Goal: Task Accomplishment & Management: Use online tool/utility

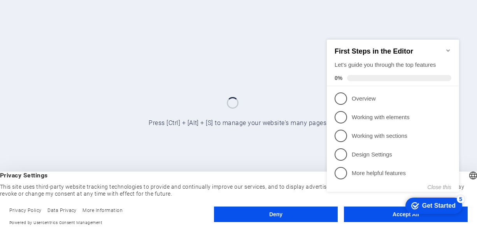
click at [300, 20] on div at bounding box center [238, 115] width 477 height 231
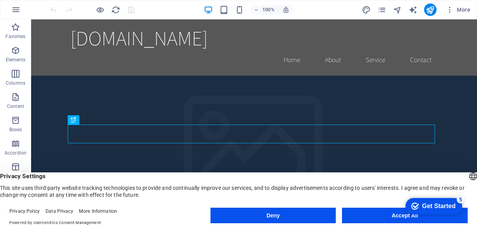
click at [258, 181] on div "Privacy Settings This site uses third-party website tracking technologies to pr…" at bounding box center [238, 186] width 477 height 26
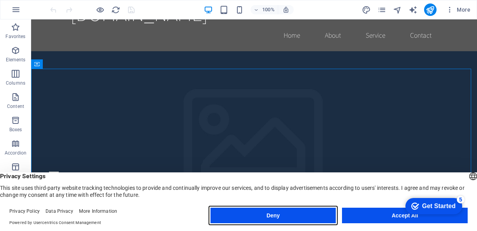
click at [268, 215] on button "Deny" at bounding box center [273, 216] width 126 height 16
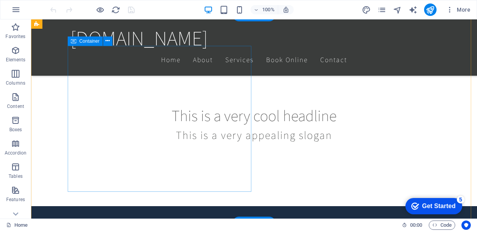
scroll to position [218, 0]
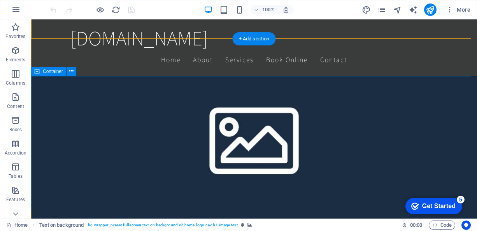
scroll to position [403, 0]
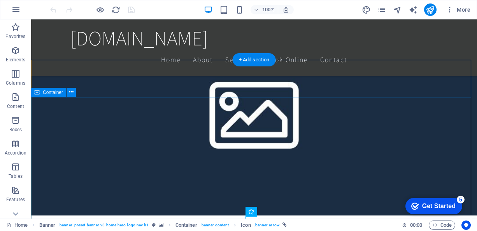
scroll to position [381, 0]
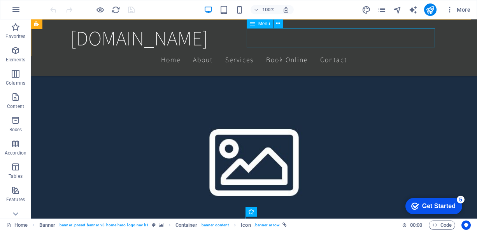
click at [425, 50] on nav "Home About Services Book Online Contact" at bounding box center [253, 59] width 367 height 19
click at [415, 50] on nav "Home About Services Book Online Contact" at bounding box center [253, 59] width 367 height 19
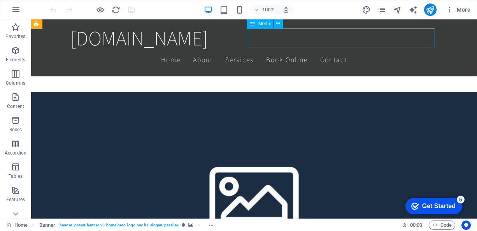
select select
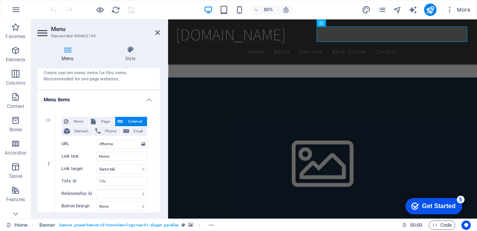
scroll to position [32, 0]
click at [101, 128] on button "Phone" at bounding box center [107, 130] width 28 height 9
select select
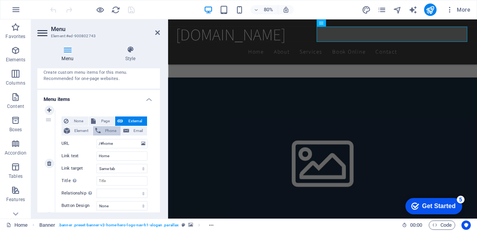
select select
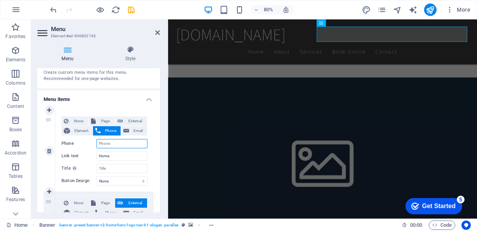
click at [103, 142] on input "Phone" at bounding box center [121, 143] width 51 height 9
type input "-"
select select
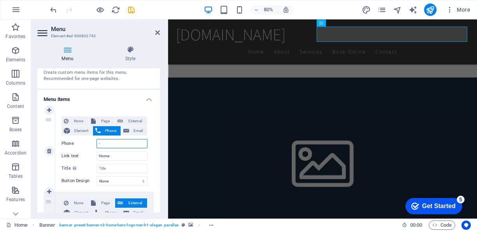
select select
type input "_"
select select
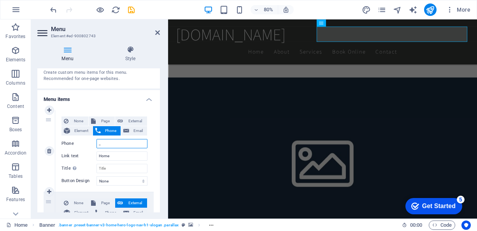
select select
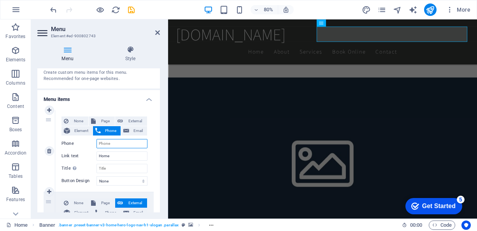
type input "_"
select select
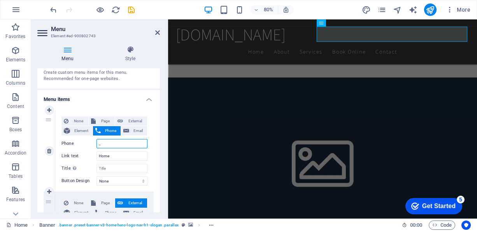
select select
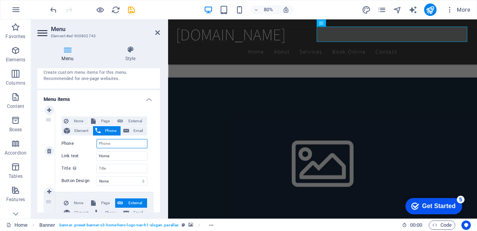
click at [102, 143] on input "Phone" at bounding box center [121, 143] width 51 height 9
paste input "[PHONE_NUMBER]"
type input "[PHONE_NUMBER]"
click at [102, 143] on input "[PHONE_NUMBER]" at bounding box center [121, 143] width 51 height 9
select select
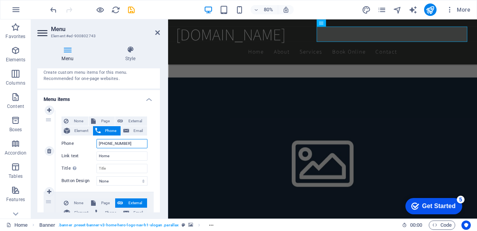
select select
type input "[PHONE_NUMBER]"
click at [108, 158] on input "Home" at bounding box center [121, 156] width 51 height 9
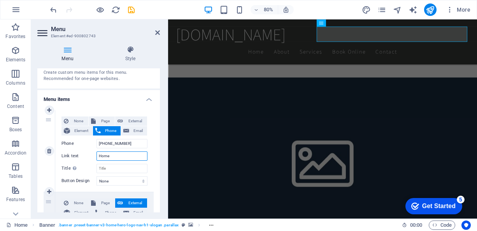
click at [121, 157] on input "Home" at bounding box center [121, 156] width 51 height 9
click at [115, 170] on input "Title Additional link description, should not be the same as the link text. The…" at bounding box center [121, 168] width 51 height 9
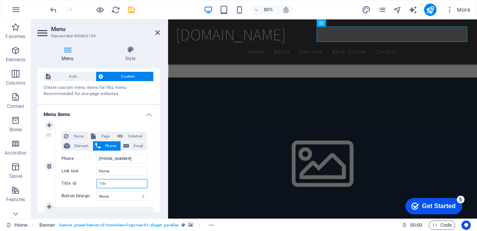
scroll to position [16, 0]
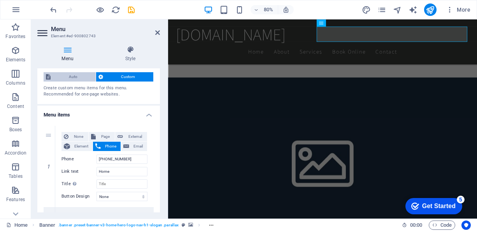
click at [77, 76] on span "Auto" at bounding box center [73, 76] width 40 height 9
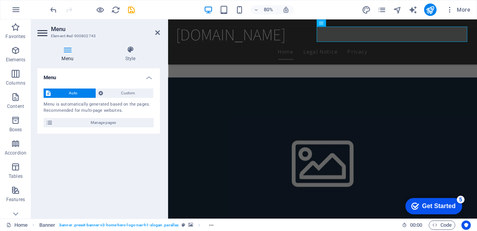
scroll to position [0, 0]
click at [98, 122] on span "Manage pages" at bounding box center [103, 122] width 96 height 9
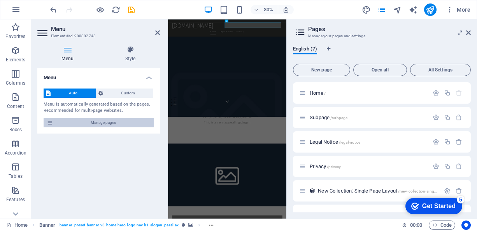
click at [98, 122] on span "Manage pages" at bounding box center [103, 122] width 96 height 9
click at [342, 95] on p "Home /" at bounding box center [368, 93] width 117 height 5
click at [435, 94] on icon "button" at bounding box center [435, 93] width 7 height 7
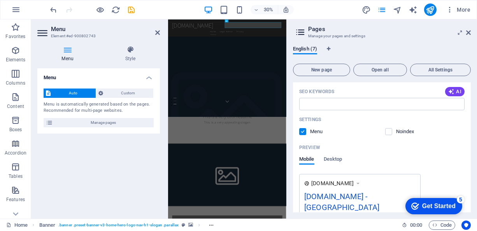
scroll to position [159, 0]
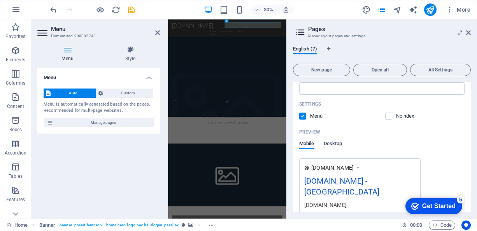
click at [331, 145] on span "Desktop" at bounding box center [333, 144] width 19 height 11
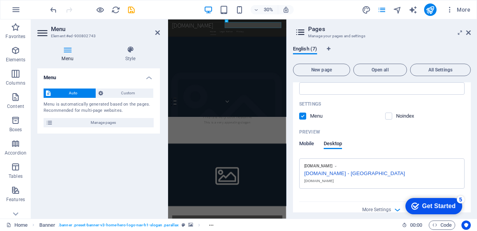
click at [304, 143] on span "Mobile" at bounding box center [306, 144] width 15 height 11
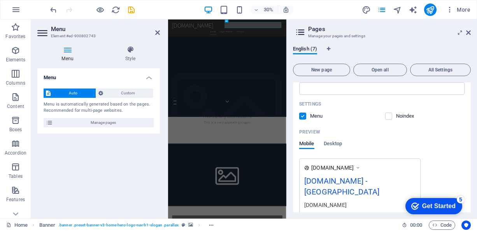
drag, startPoint x: 375, startPoint y: 118, endPoint x: 377, endPoint y: 111, distance: 7.2
click at [377, 111] on div "Settings Menu Noindex" at bounding box center [381, 110] width 165 height 25
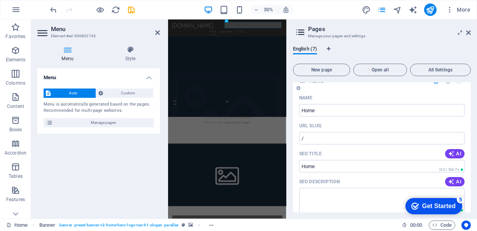
scroll to position [0, 0]
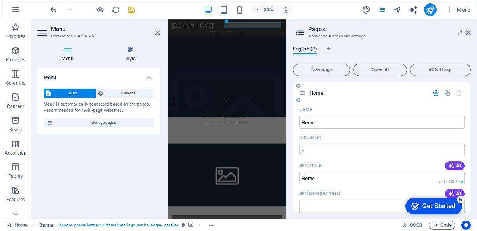
click at [446, 68] on span "All Settings" at bounding box center [440, 70] width 54 height 5
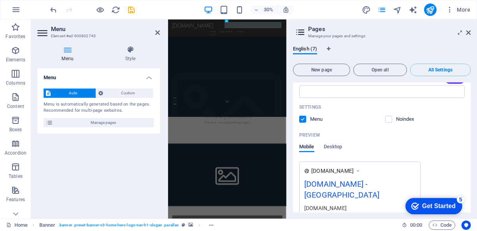
scroll to position [153, 0]
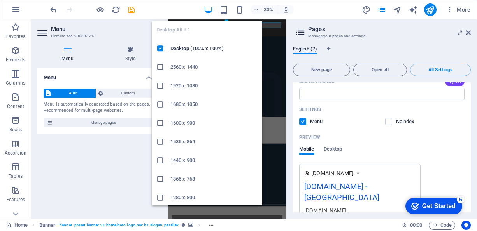
click at [208, 8] on icon "button" at bounding box center [208, 9] width 9 height 9
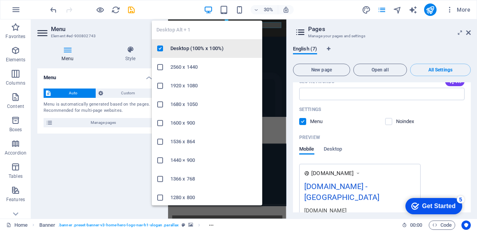
click at [194, 47] on h6 "Desktop (100% x 100%)" at bounding box center [213, 48] width 87 height 9
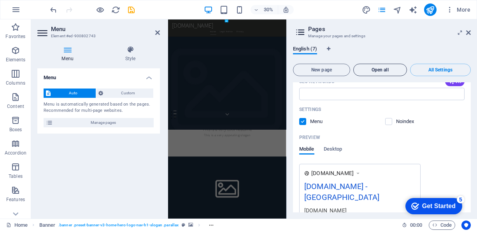
scroll to position [381, 0]
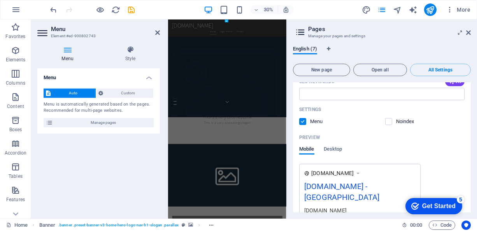
click at [469, 28] on h2 "Pages" at bounding box center [389, 29] width 163 height 7
click at [468, 31] on icon at bounding box center [468, 33] width 5 height 6
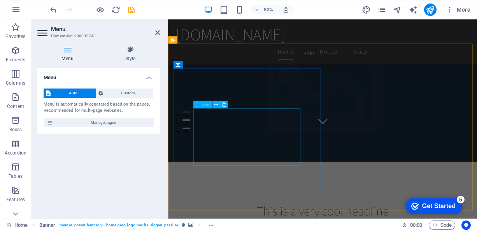
scroll to position [182, 0]
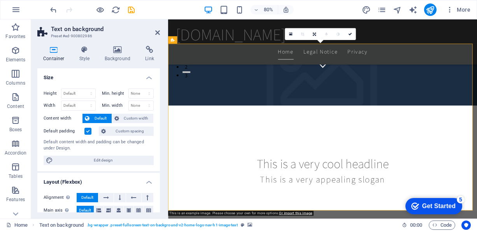
click at [291, 32] on icon at bounding box center [290, 34] width 3 height 4
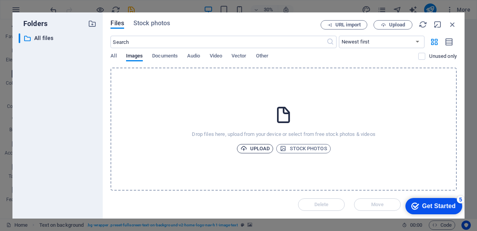
click at [258, 148] on span "Upload" at bounding box center [255, 148] width 30 height 9
click at [261, 150] on span "Upload" at bounding box center [255, 148] width 30 height 9
click at [234, 89] on div "Drop files here, upload from your device or select from free stock photos & vid…" at bounding box center [283, 129] width 346 height 123
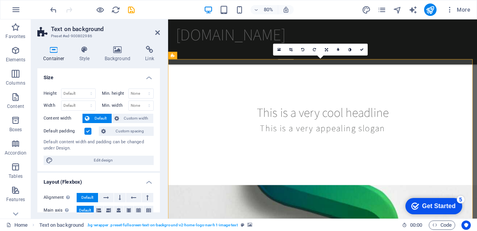
scroll to position [163, 0]
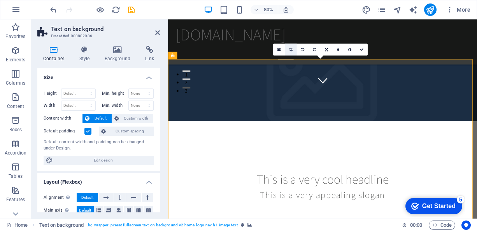
click at [289, 48] on icon at bounding box center [290, 50] width 3 height 4
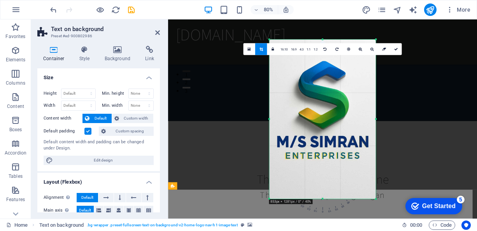
click at [322, 199] on div at bounding box center [322, 199] width 107 height 2
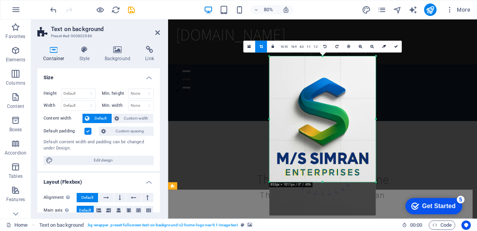
drag, startPoint x: 322, startPoint y: 199, endPoint x: 319, endPoint y: 157, distance: 42.1
click at [319, 157] on div "180 170 160 150 140 130 120 110 100 90 80 70 60 50 40 30 20 10 0 -10 -20 -30 -4…" at bounding box center [322, 119] width 107 height 126
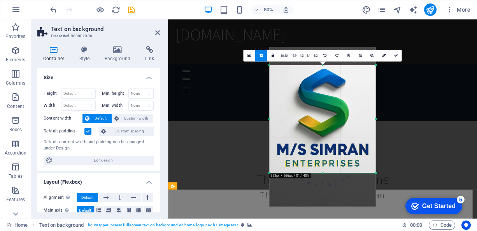
drag, startPoint x: 322, startPoint y: 56, endPoint x: 319, endPoint y: 79, distance: 22.7
click at [319, 79] on div "180 170 160 150 140 130 120 110 100 90 80 70 60 50 40 30 20 10 0 -10 -20 -30 -4…" at bounding box center [322, 119] width 107 height 108
click at [396, 56] on icon at bounding box center [396, 56] width 4 height 4
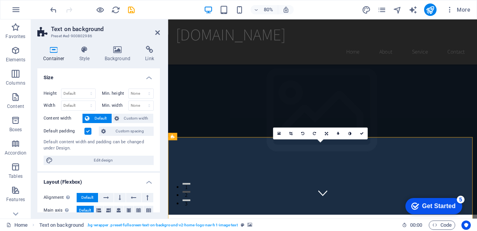
scroll to position [58, 0]
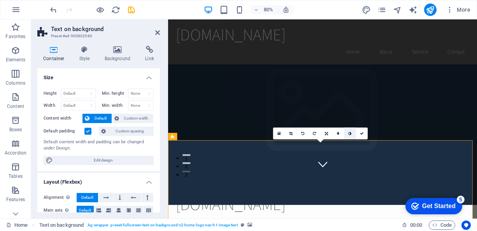
click at [347, 135] on link at bounding box center [350, 134] width 12 height 12
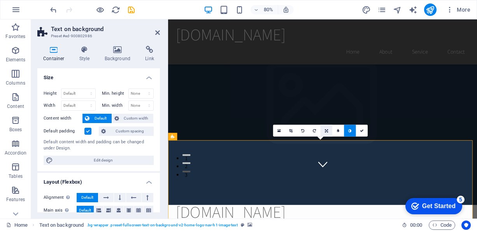
click at [330, 131] on link at bounding box center [326, 131] width 12 height 12
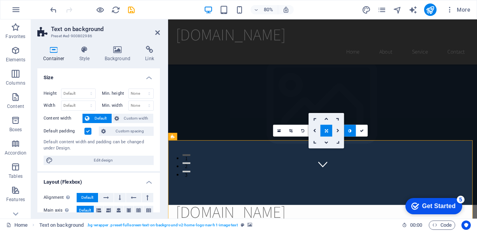
click at [324, 129] on icon at bounding box center [325, 131] width 3 height 4
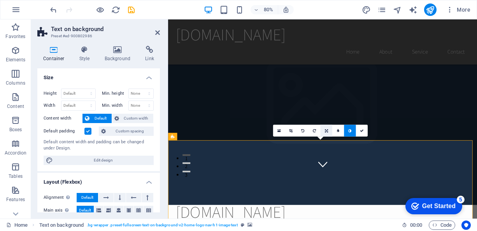
click at [324, 129] on icon at bounding box center [325, 131] width 3 height 4
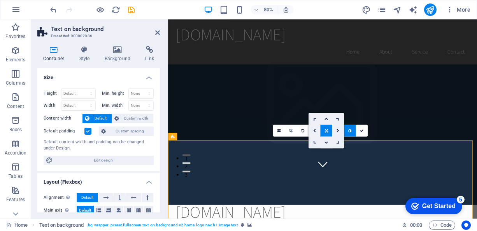
click at [325, 142] on icon at bounding box center [326, 143] width 4 height 4
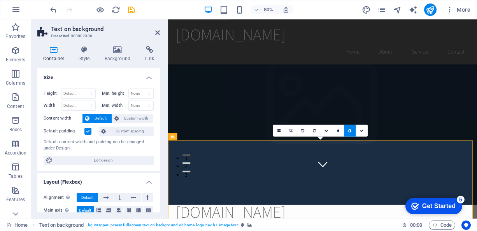
click at [348, 130] on icon at bounding box center [349, 131] width 3 height 4
click at [325, 133] on link at bounding box center [326, 131] width 12 height 12
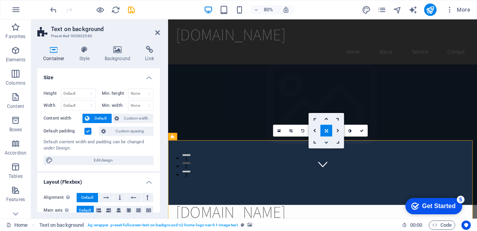
click at [325, 142] on icon at bounding box center [326, 143] width 4 height 4
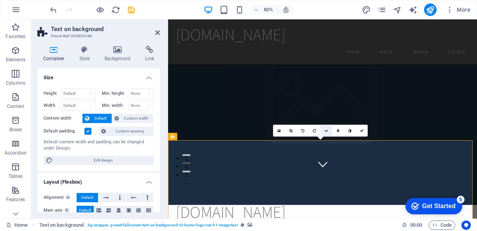
click at [327, 127] on link at bounding box center [326, 131] width 12 height 12
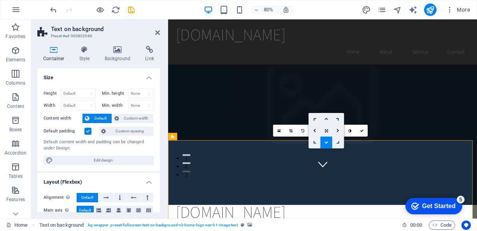
click at [325, 118] on icon at bounding box center [326, 119] width 4 height 4
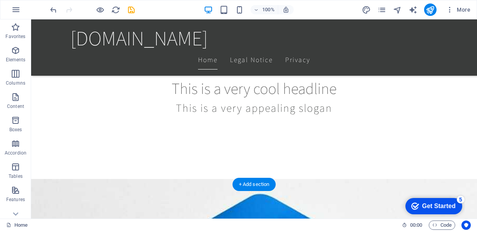
scroll to position [287, 0]
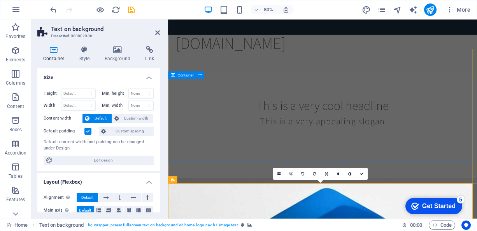
scroll to position [0, 0]
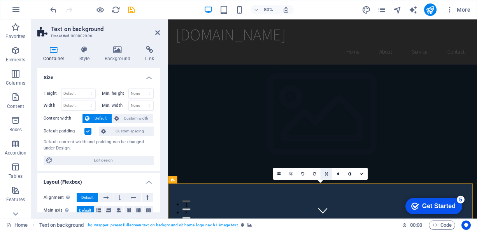
click at [325, 173] on icon at bounding box center [325, 174] width 3 height 4
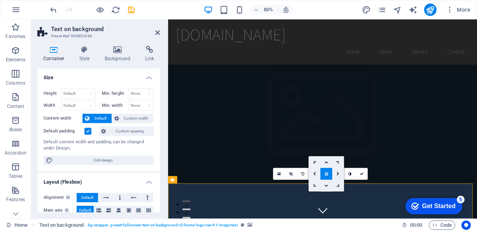
click at [326, 183] on link at bounding box center [326, 186] width 12 height 12
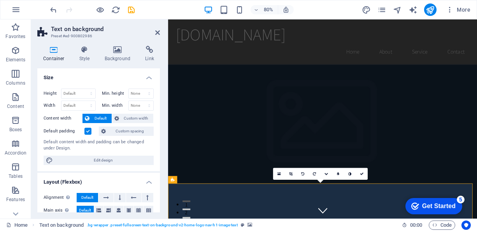
click at [326, 180] on div "16:10 16:9 4:3 1:1 1:2 0" at bounding box center [320, 174] width 94 height 12
click at [325, 177] on link at bounding box center [326, 174] width 12 height 12
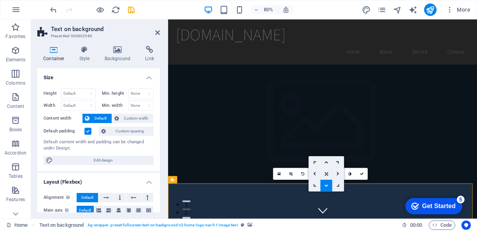
click at [326, 184] on icon at bounding box center [326, 186] width 4 height 4
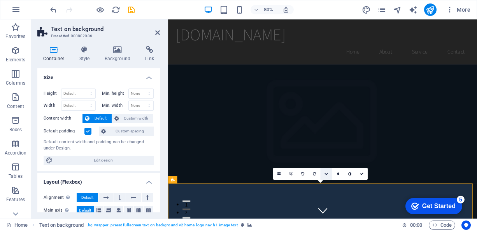
click at [326, 168] on link at bounding box center [326, 174] width 12 height 12
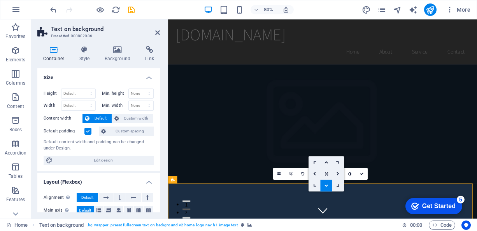
click at [327, 184] on link at bounding box center [326, 186] width 12 height 12
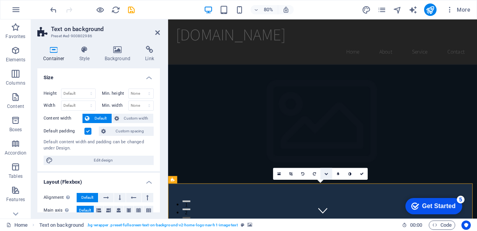
click at [325, 173] on icon at bounding box center [326, 174] width 4 height 4
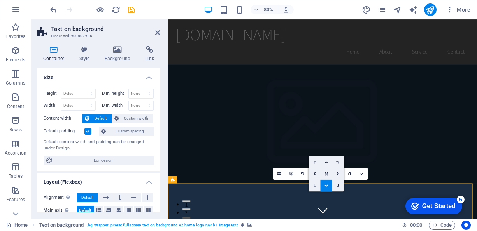
click at [325, 189] on link at bounding box center [326, 186] width 12 height 12
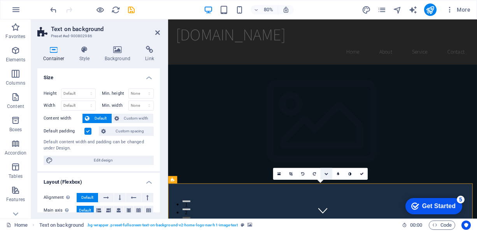
click at [327, 173] on icon at bounding box center [326, 174] width 4 height 4
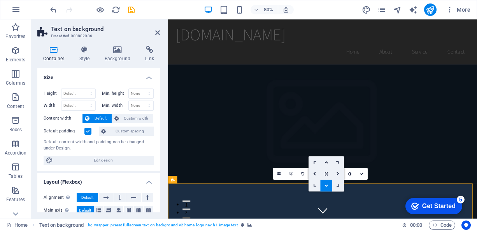
click at [339, 185] on icon at bounding box center [337, 185] width 5 height 5
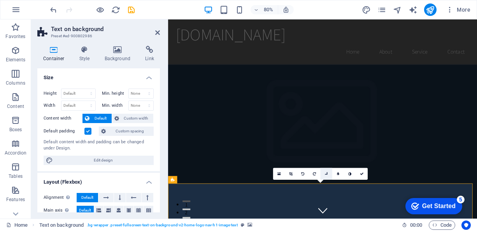
click at [329, 175] on link at bounding box center [326, 174] width 12 height 12
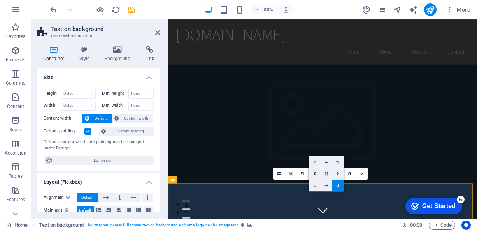
click at [326, 172] on icon at bounding box center [325, 174] width 3 height 4
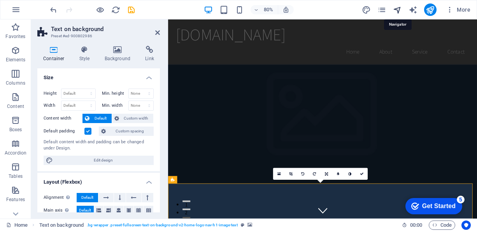
click at [399, 9] on icon "navigator" at bounding box center [397, 9] width 9 height 9
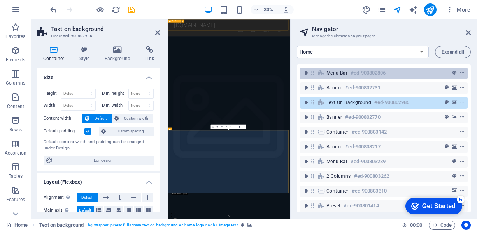
click at [408, 77] on div "Menu Bar #ed-900802806" at bounding box center [377, 72] width 102 height 9
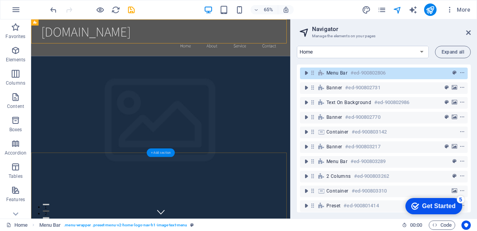
click at [163, 149] on div "+ Add section" at bounding box center [161, 153] width 28 height 9
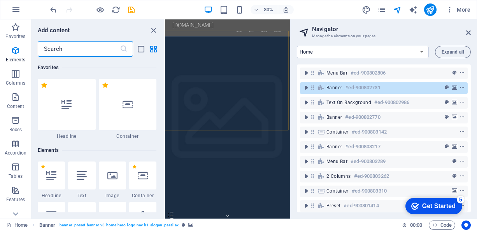
scroll to position [1361, 0]
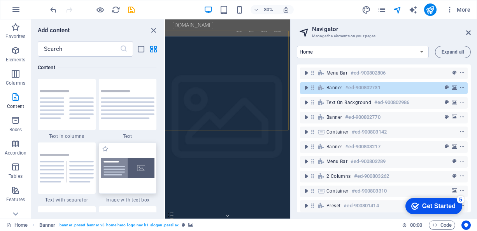
click at [137, 173] on img at bounding box center [128, 168] width 54 height 21
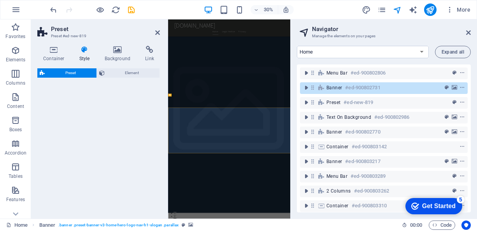
scroll to position [76, 0]
select select "rem"
select select "px"
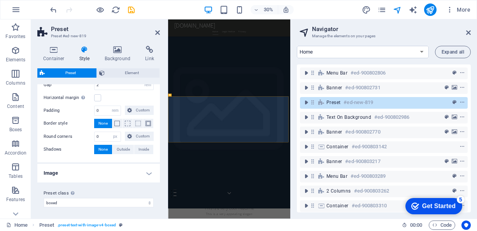
scroll to position [0, 0]
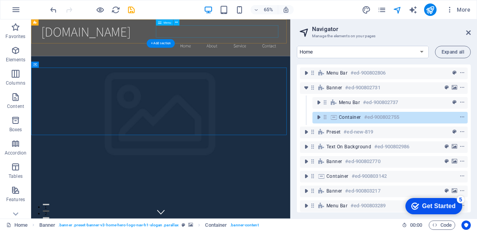
click at [267, 50] on nav "Home About Service Contact" at bounding box center [230, 59] width 367 height 19
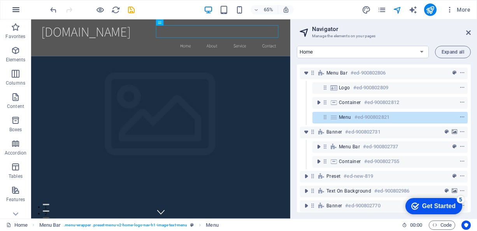
click at [20, 6] on icon "button" at bounding box center [15, 9] width 9 height 9
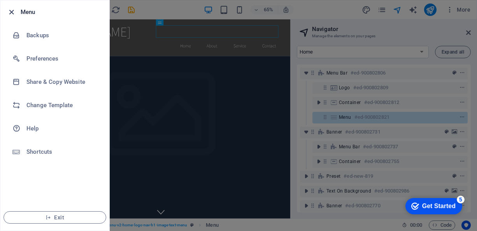
click at [10, 10] on icon "button" at bounding box center [11, 12] width 9 height 9
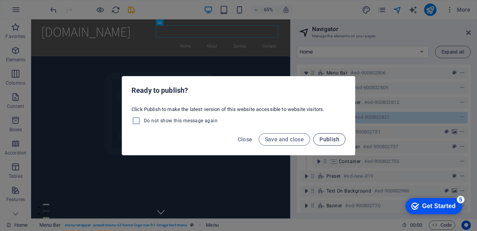
click at [322, 140] on span "Publish" at bounding box center [329, 139] width 20 height 6
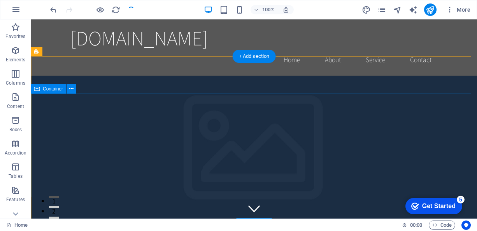
scroll to position [0, 0]
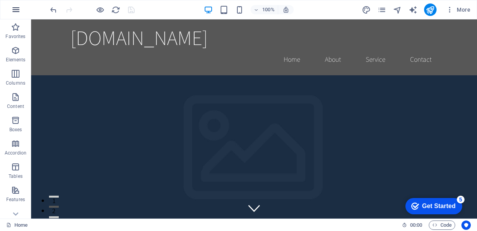
click at [16, 7] on icon "button" at bounding box center [15, 9] width 9 height 9
